Goal: Check status: Check status

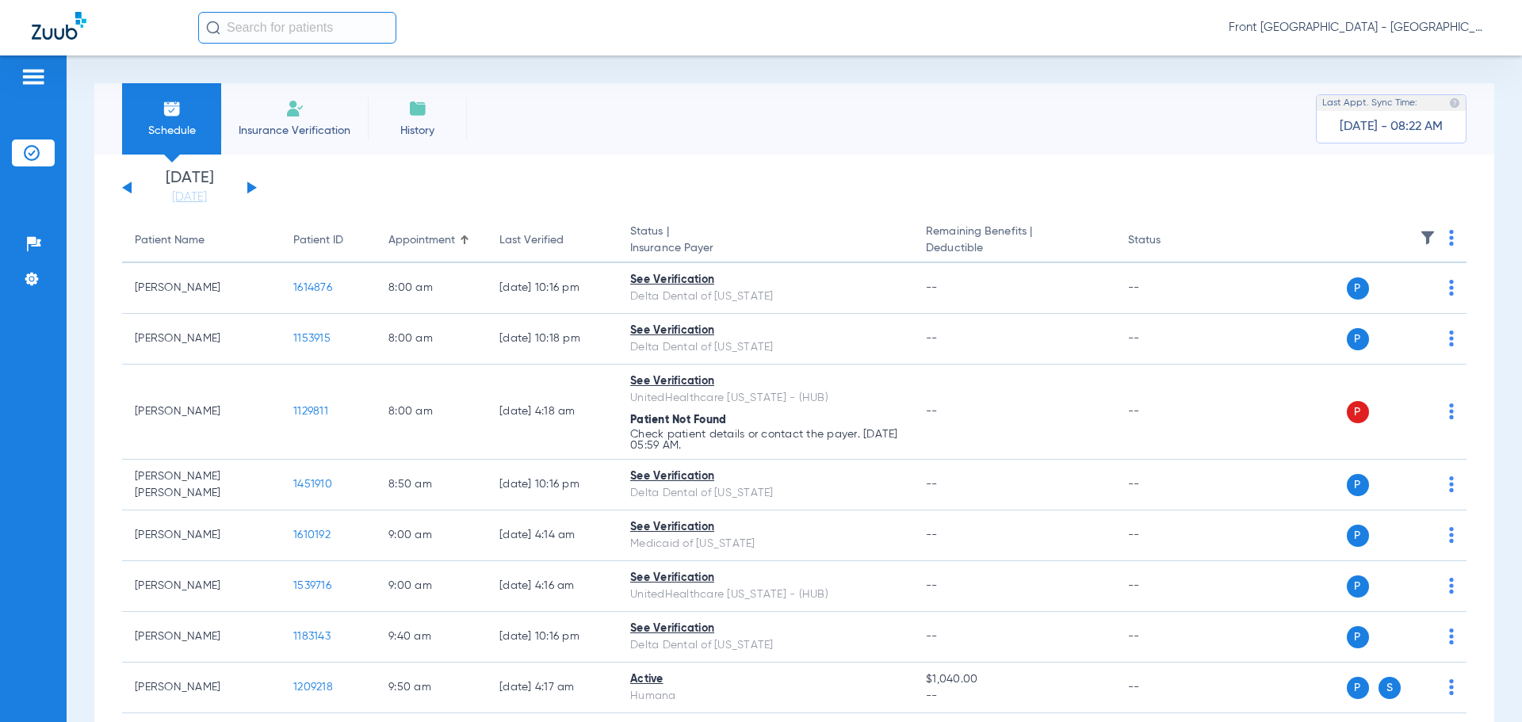
click at [248, 185] on button at bounding box center [252, 188] width 10 height 12
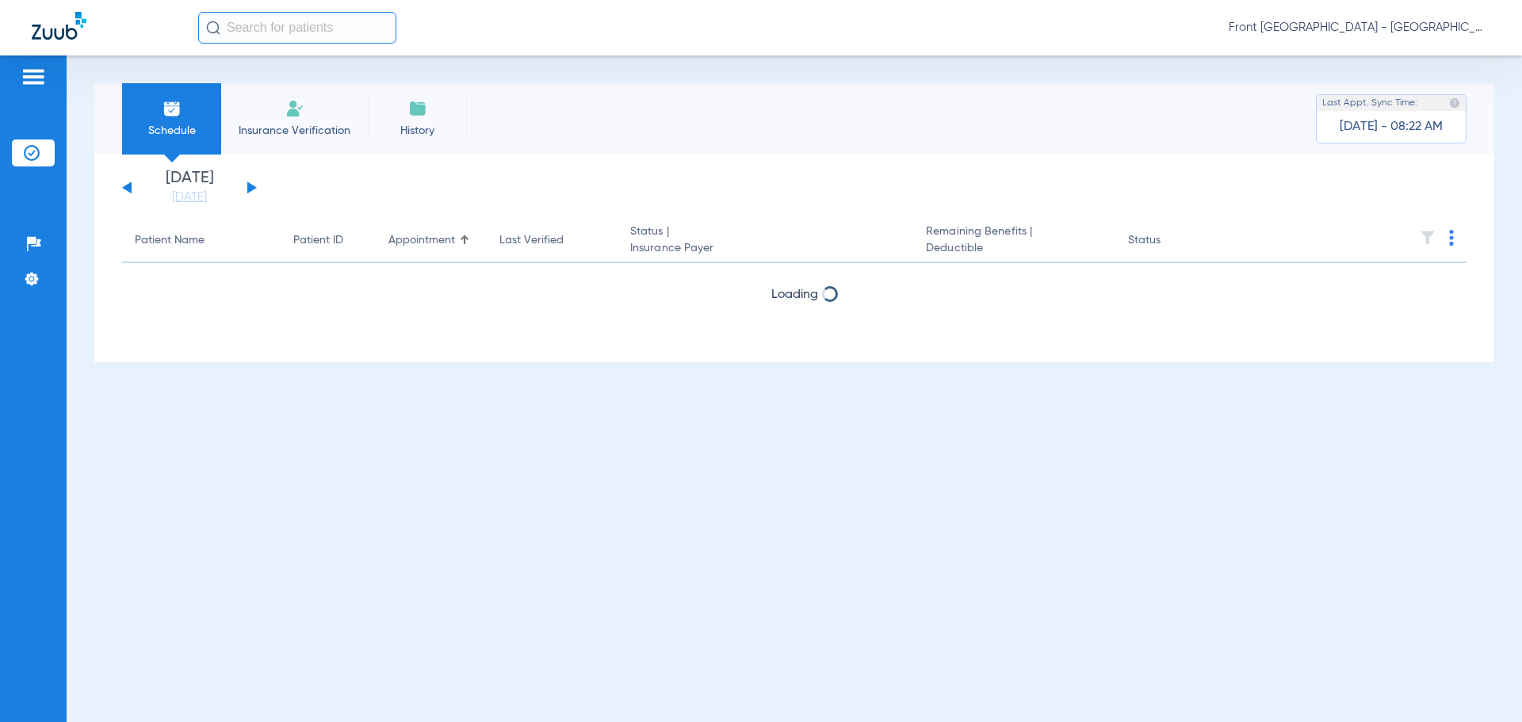
click at [248, 185] on button at bounding box center [252, 188] width 10 height 12
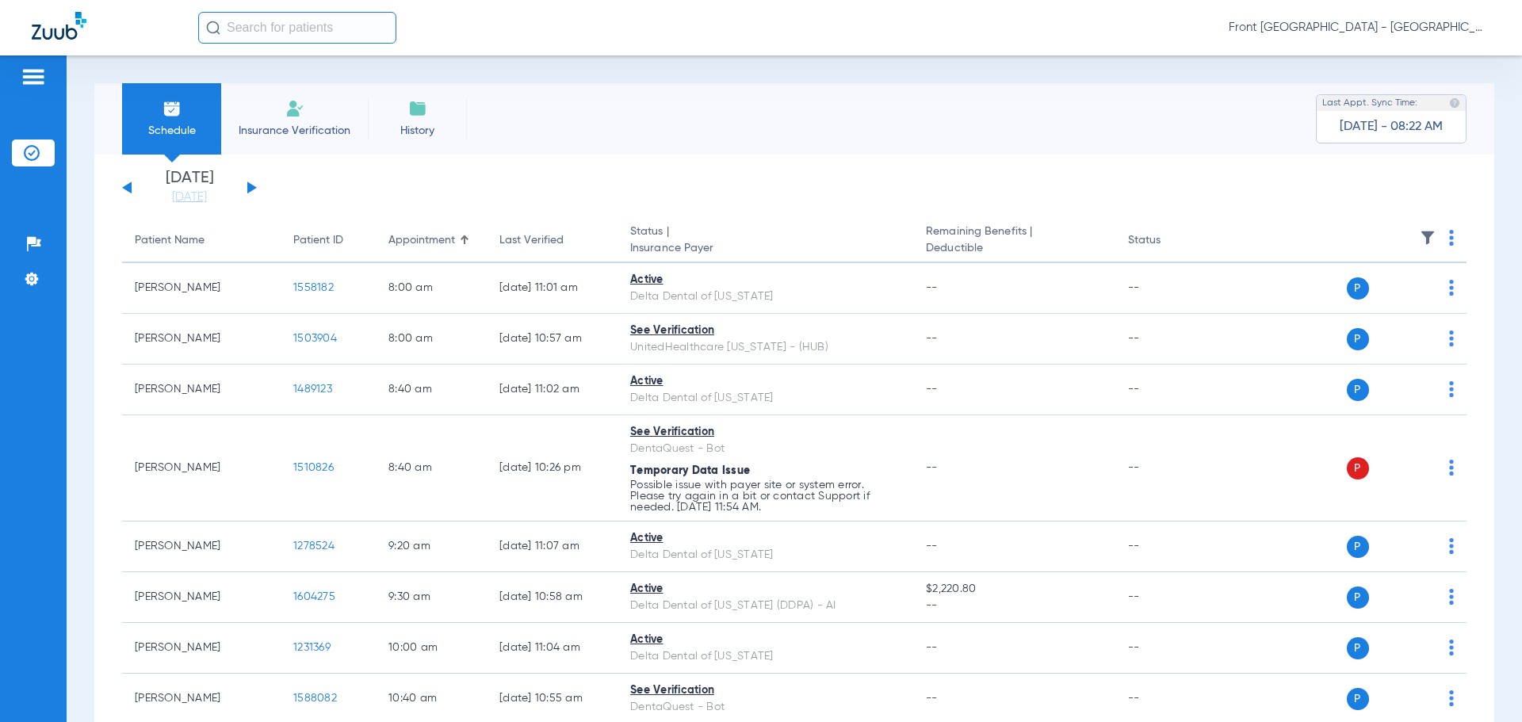
click at [250, 189] on button at bounding box center [252, 188] width 10 height 12
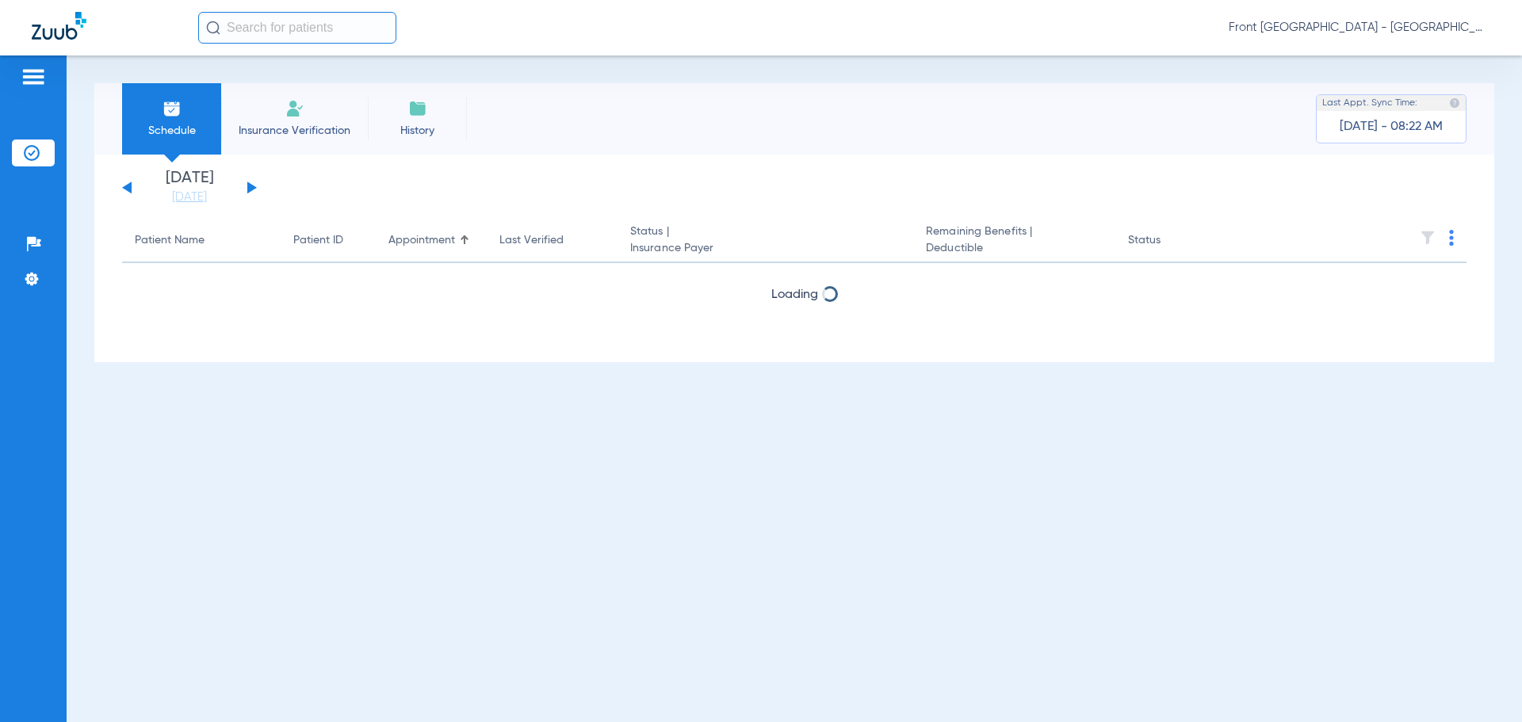
click at [250, 189] on button at bounding box center [252, 188] width 10 height 12
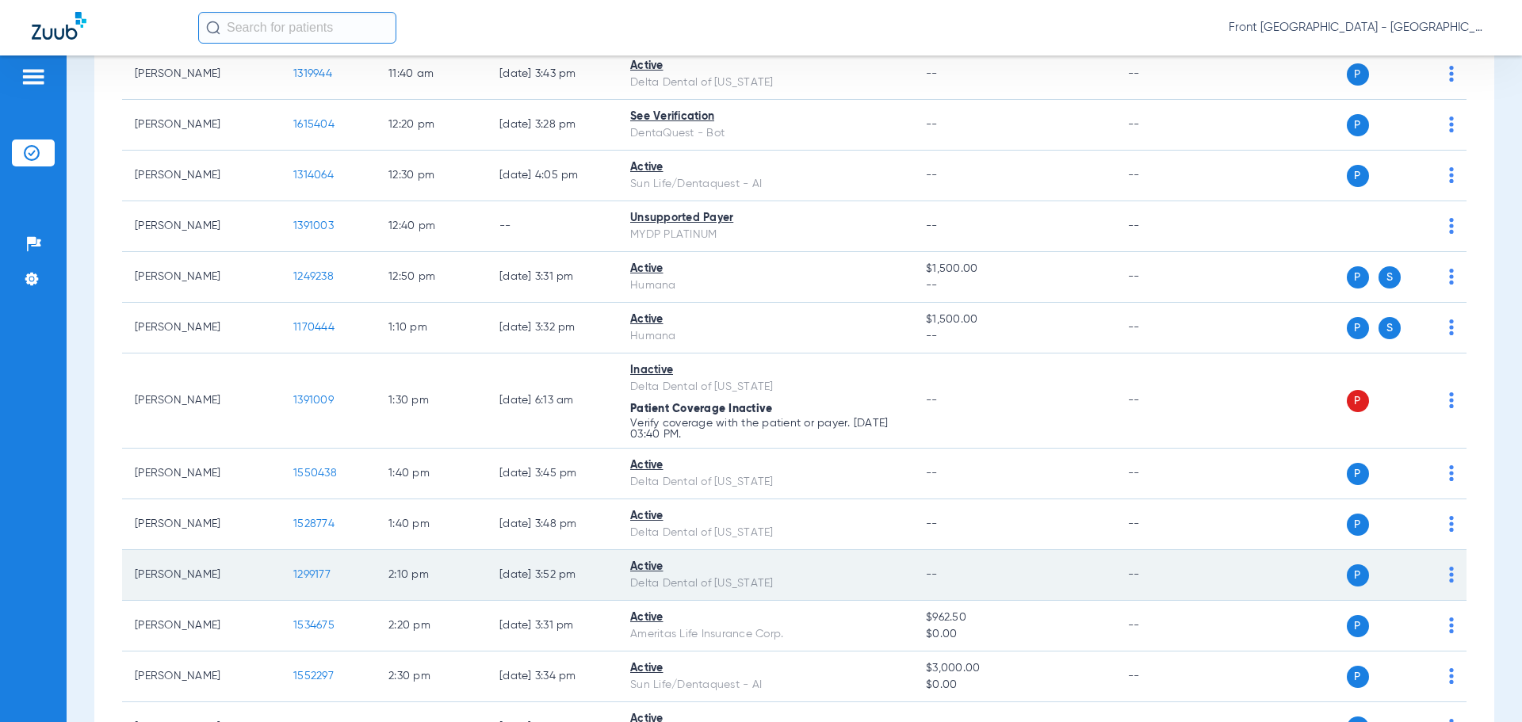
scroll to position [1189, 0]
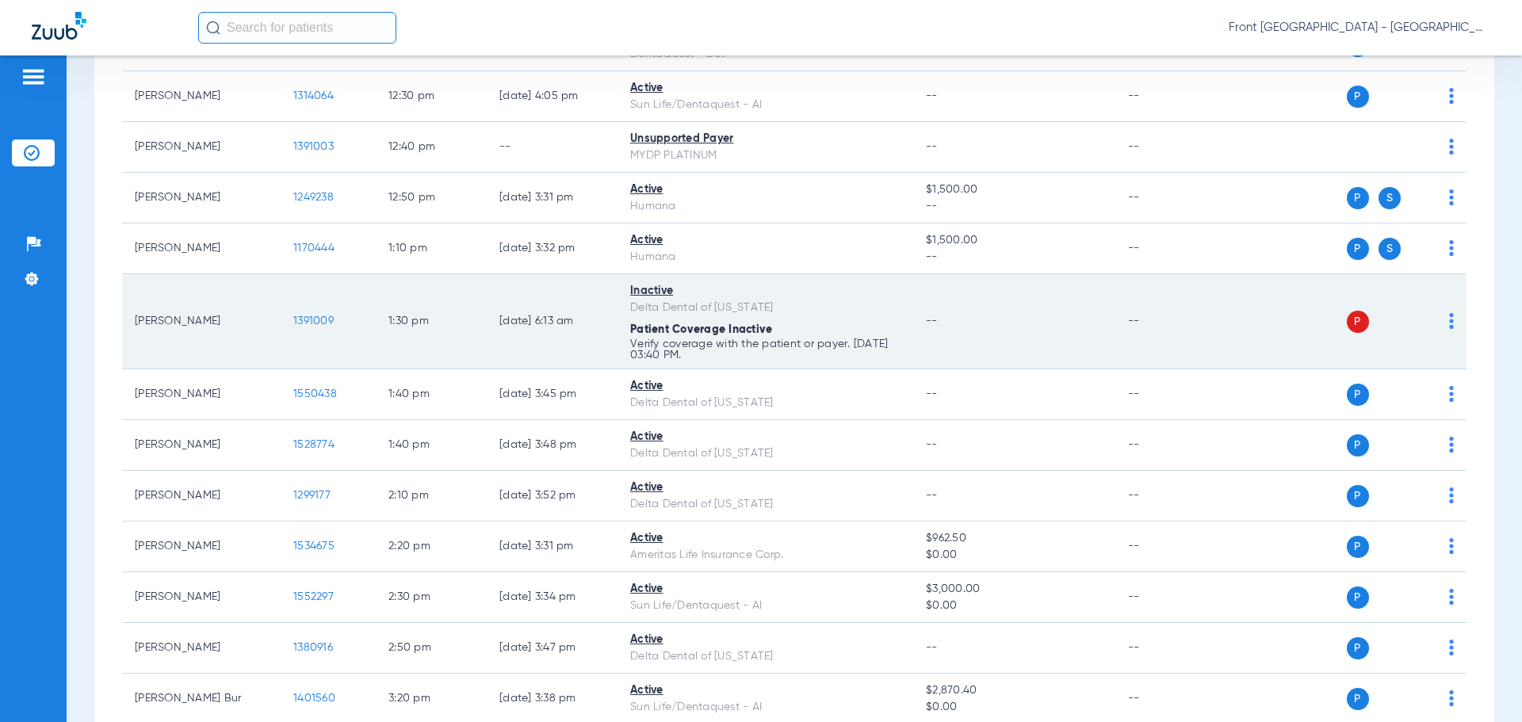
click at [329, 321] on span "1391009" at bounding box center [313, 321] width 40 height 11
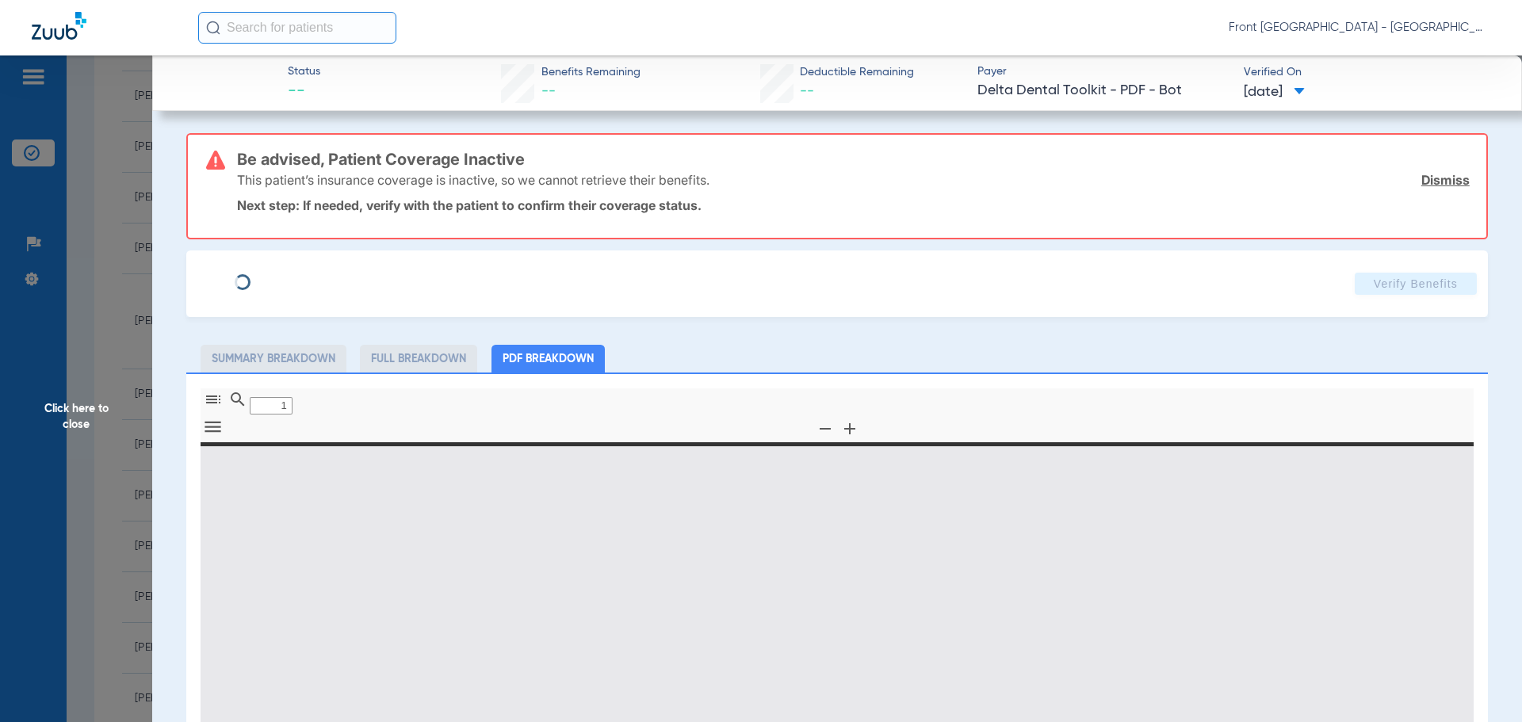
type input "0"
select select "page-width"
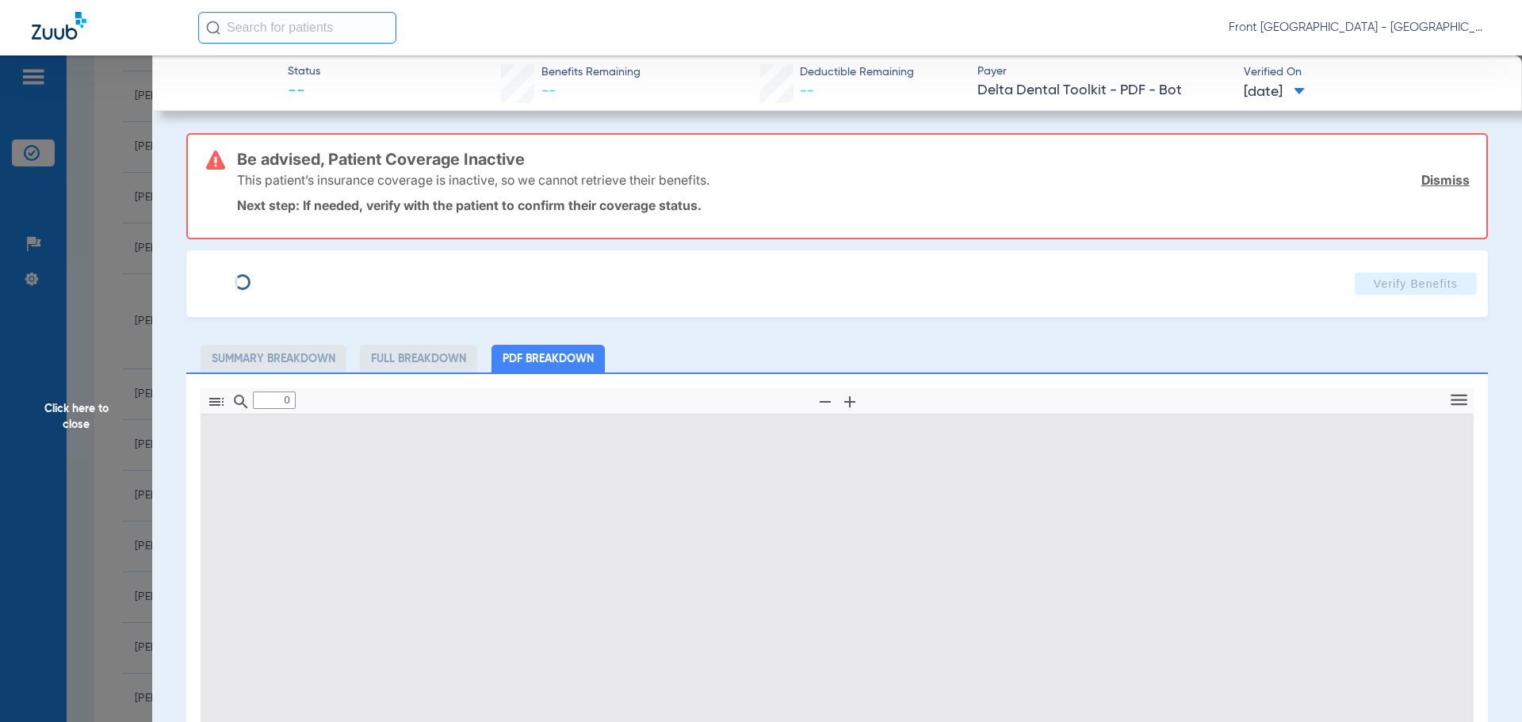
type input "1"
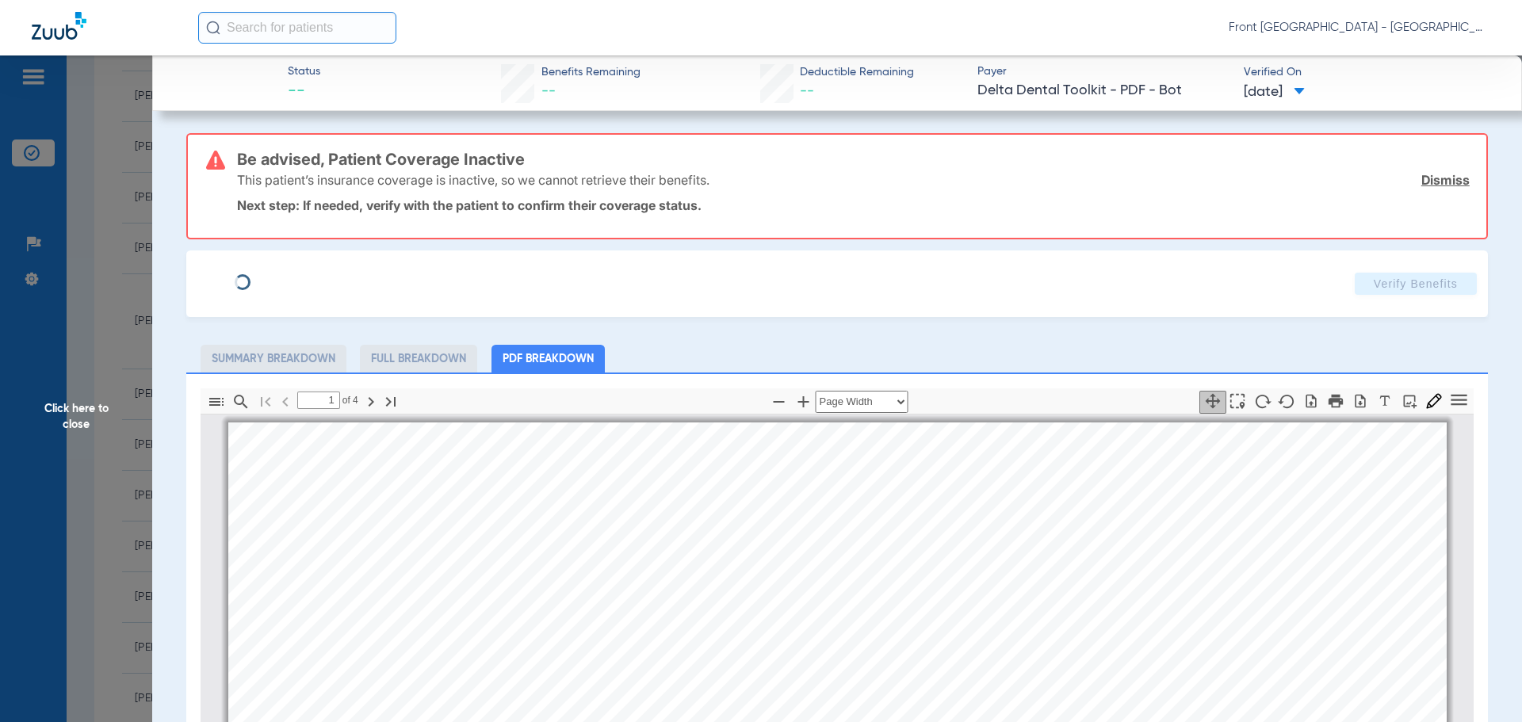
scroll to position [8, 0]
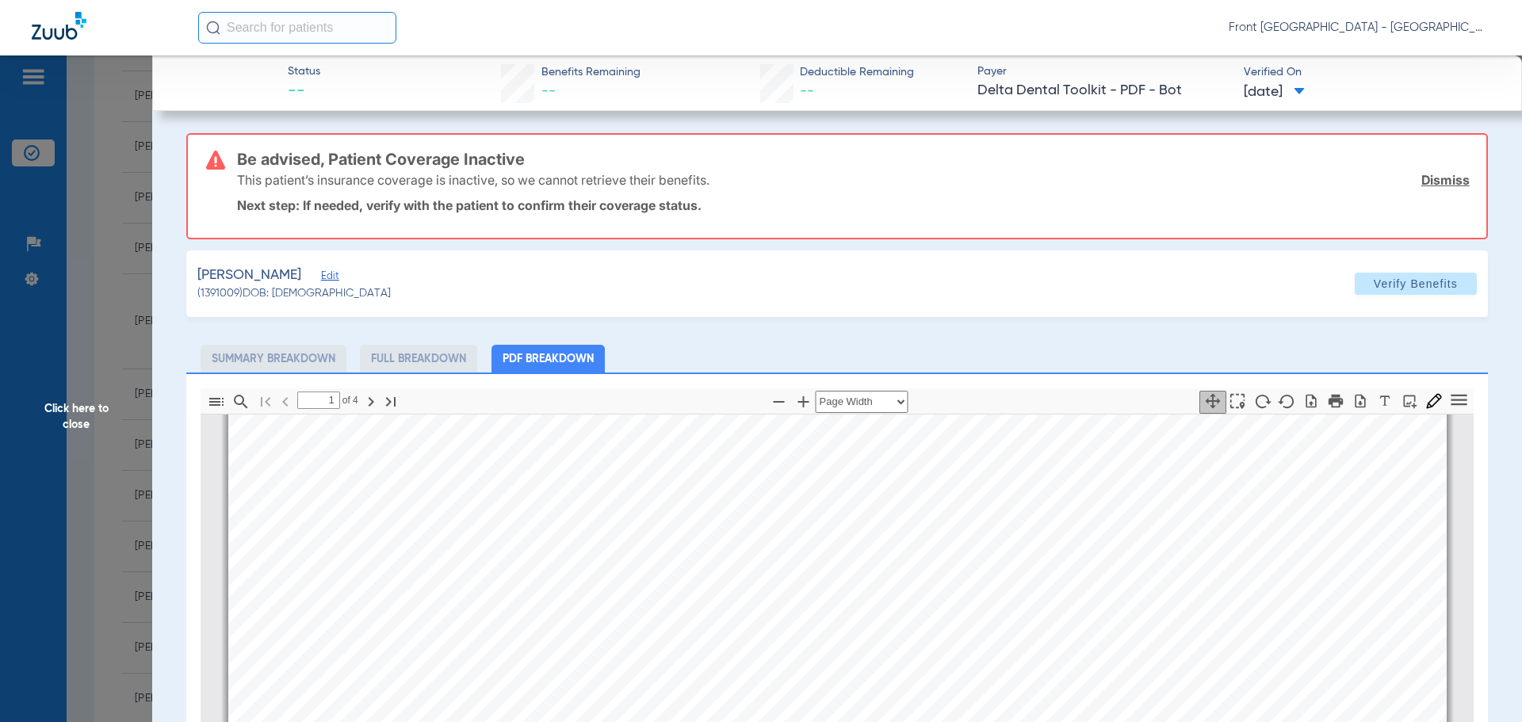
click at [78, 411] on span "Click here to close" at bounding box center [76, 416] width 152 height 722
